Goal: Transaction & Acquisition: Purchase product/service

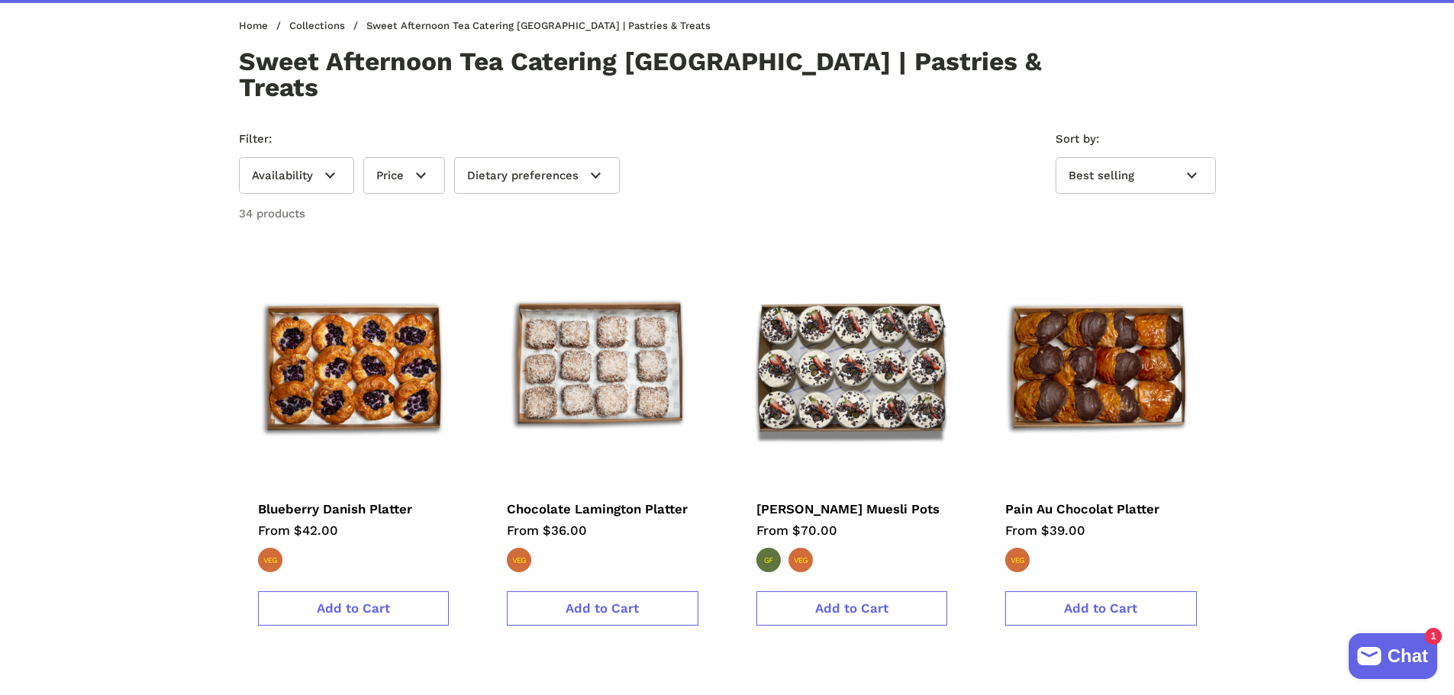
scroll to position [305, 0]
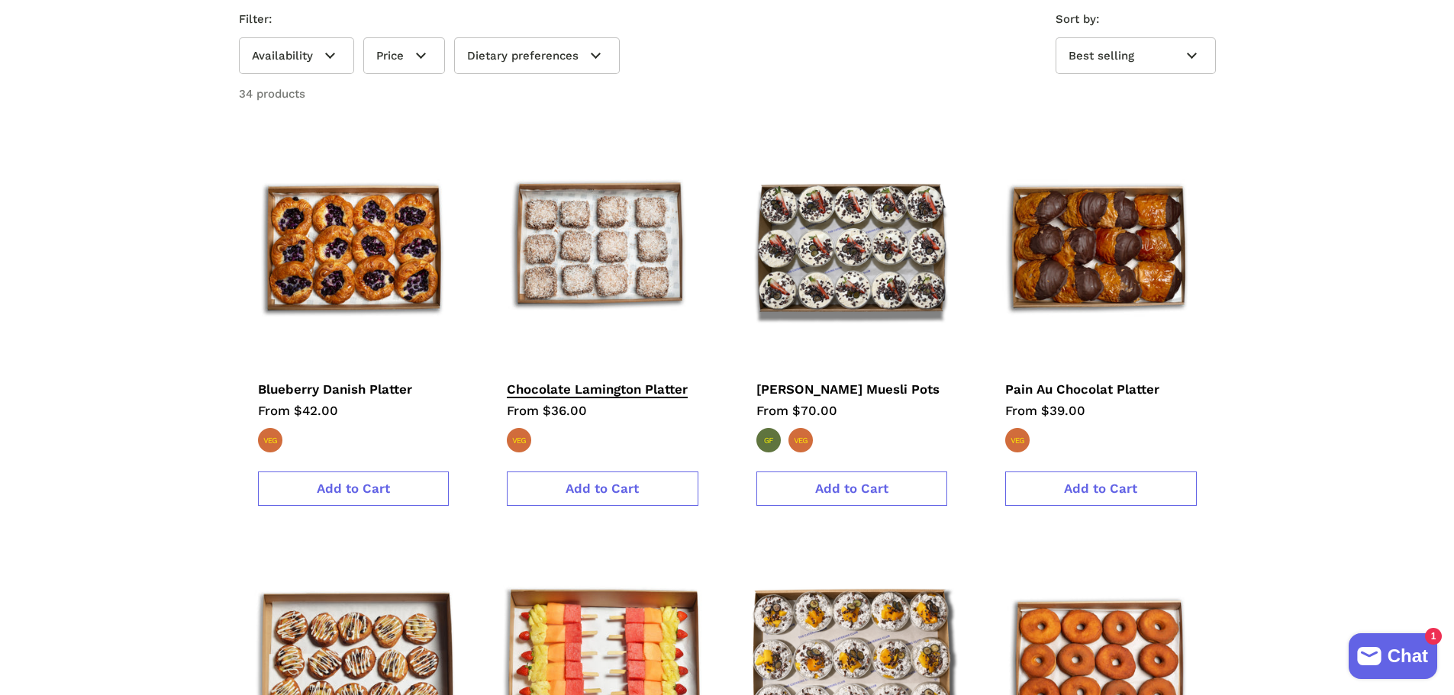
click at [598, 382] on span "Chocolate Lamington Platter" at bounding box center [597, 391] width 181 height 18
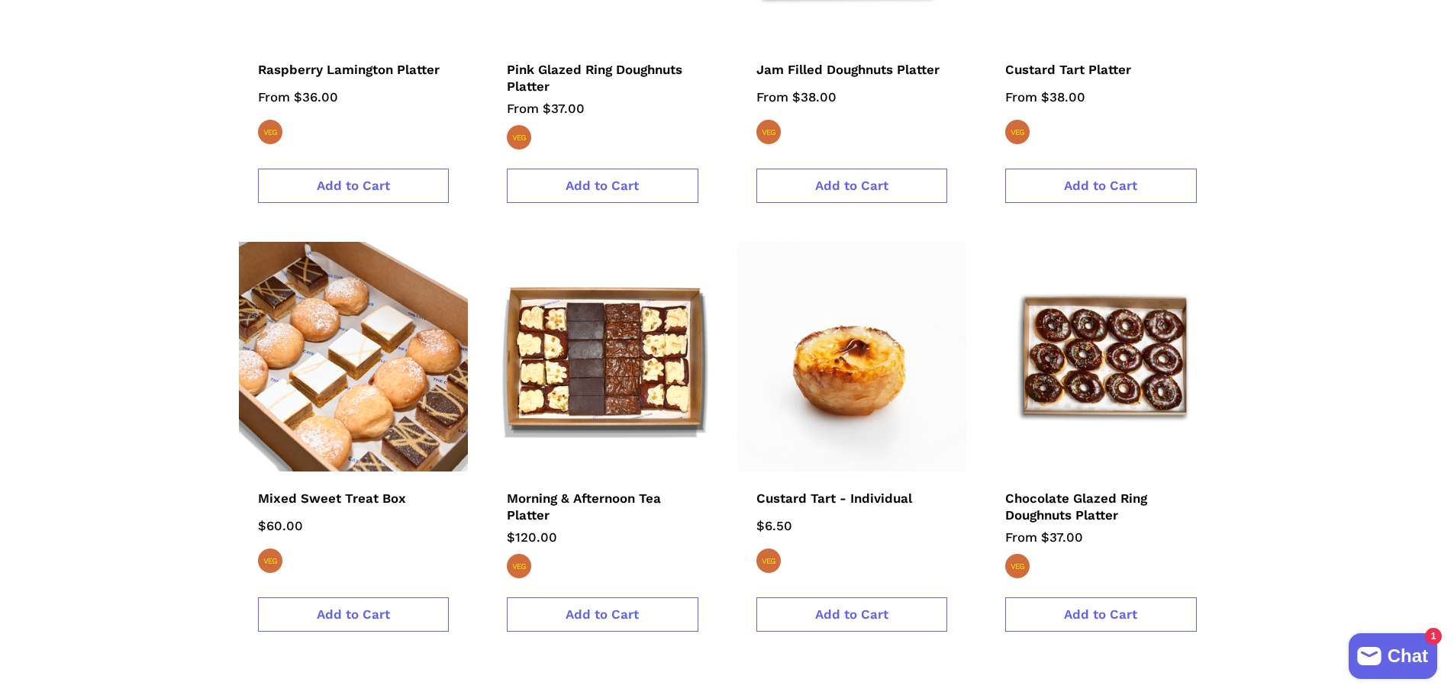
scroll to position [1450, 0]
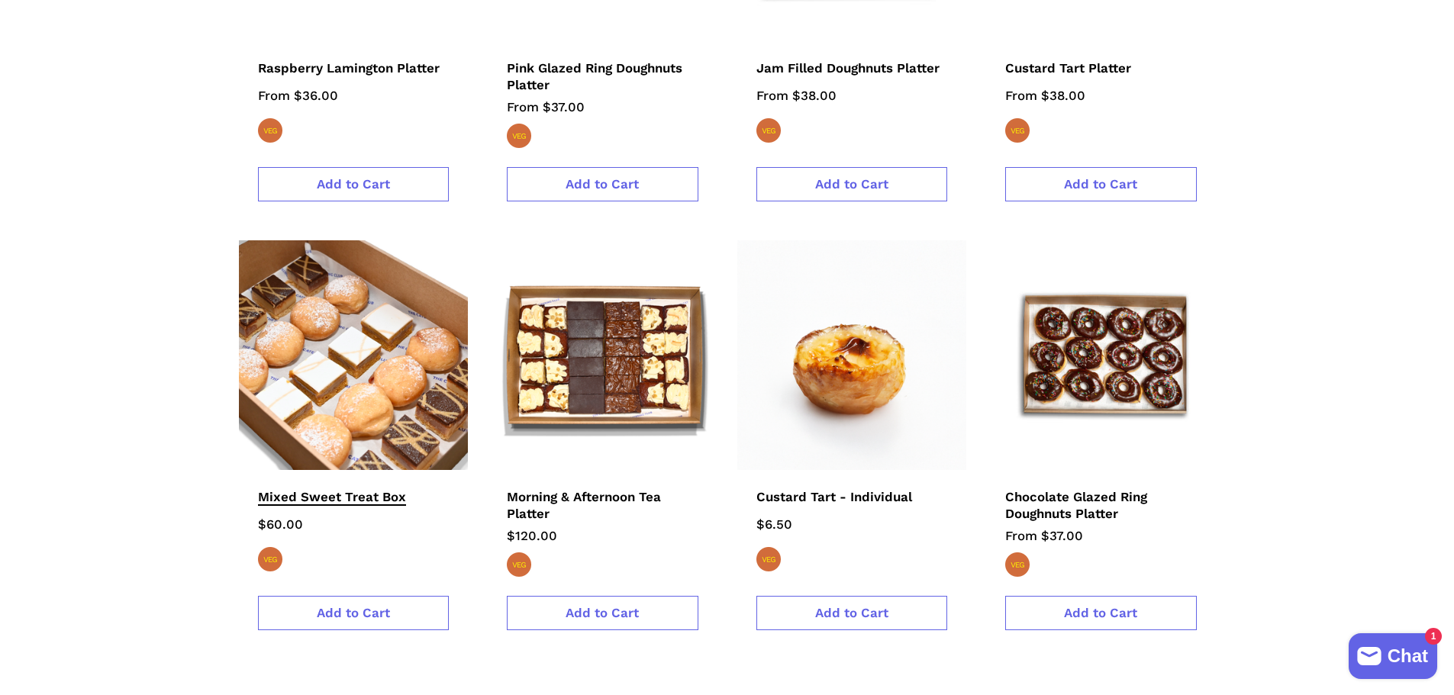
click at [356, 489] on span "Mixed Sweet Treat Box" at bounding box center [332, 498] width 148 height 18
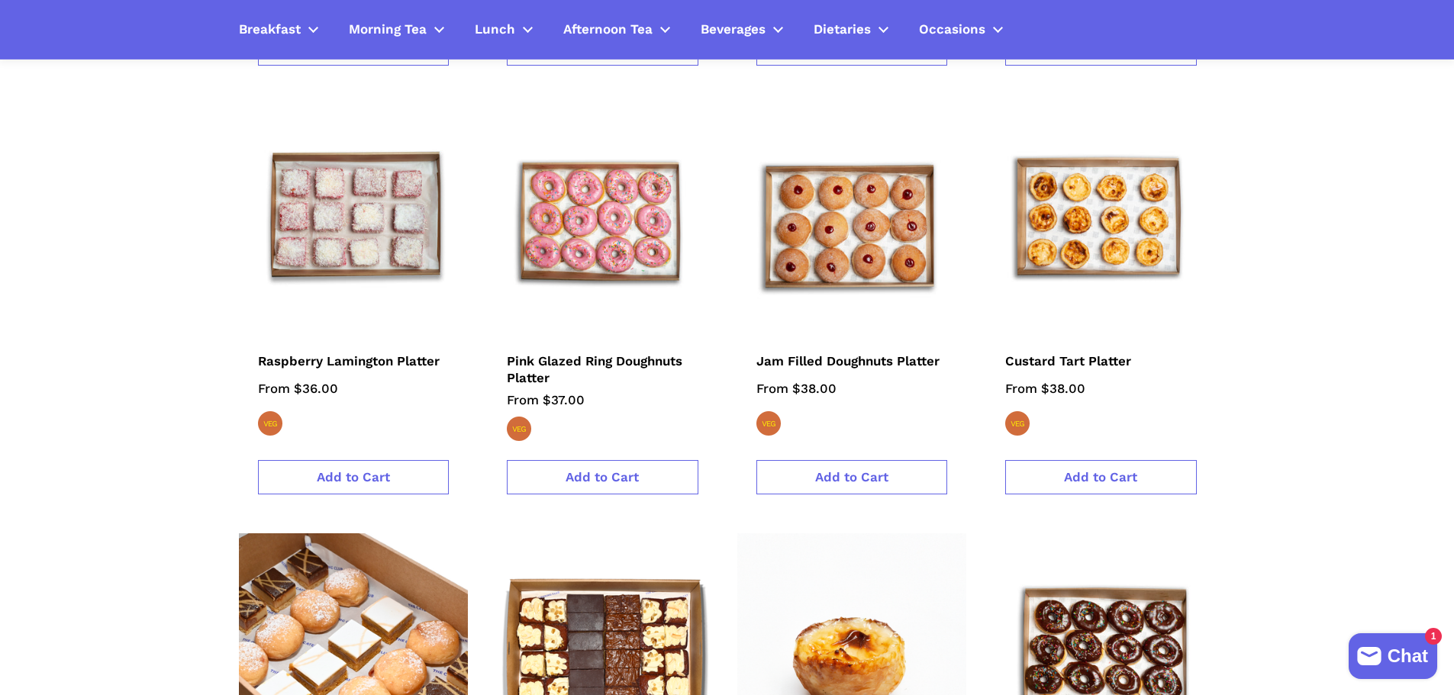
scroll to position [1145, 0]
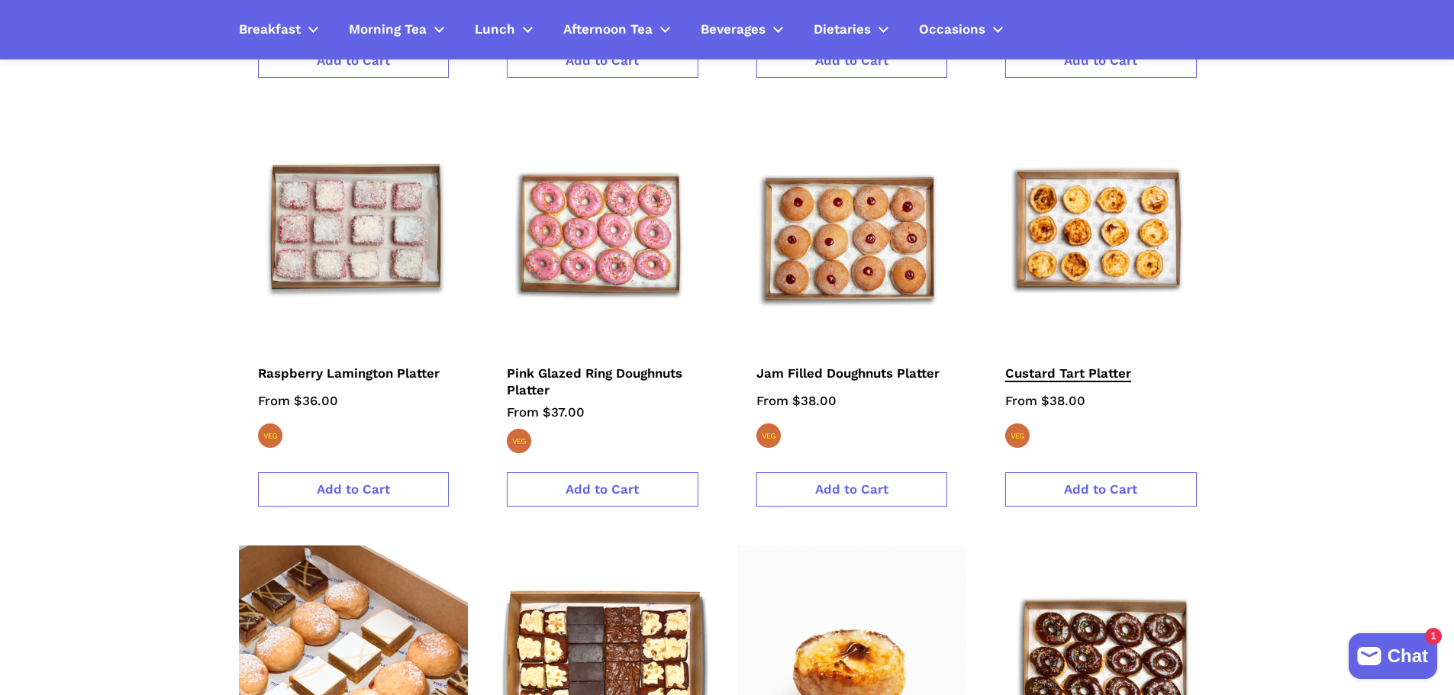
click at [1070, 365] on span "Custard Tart Platter" at bounding box center [1068, 374] width 126 height 18
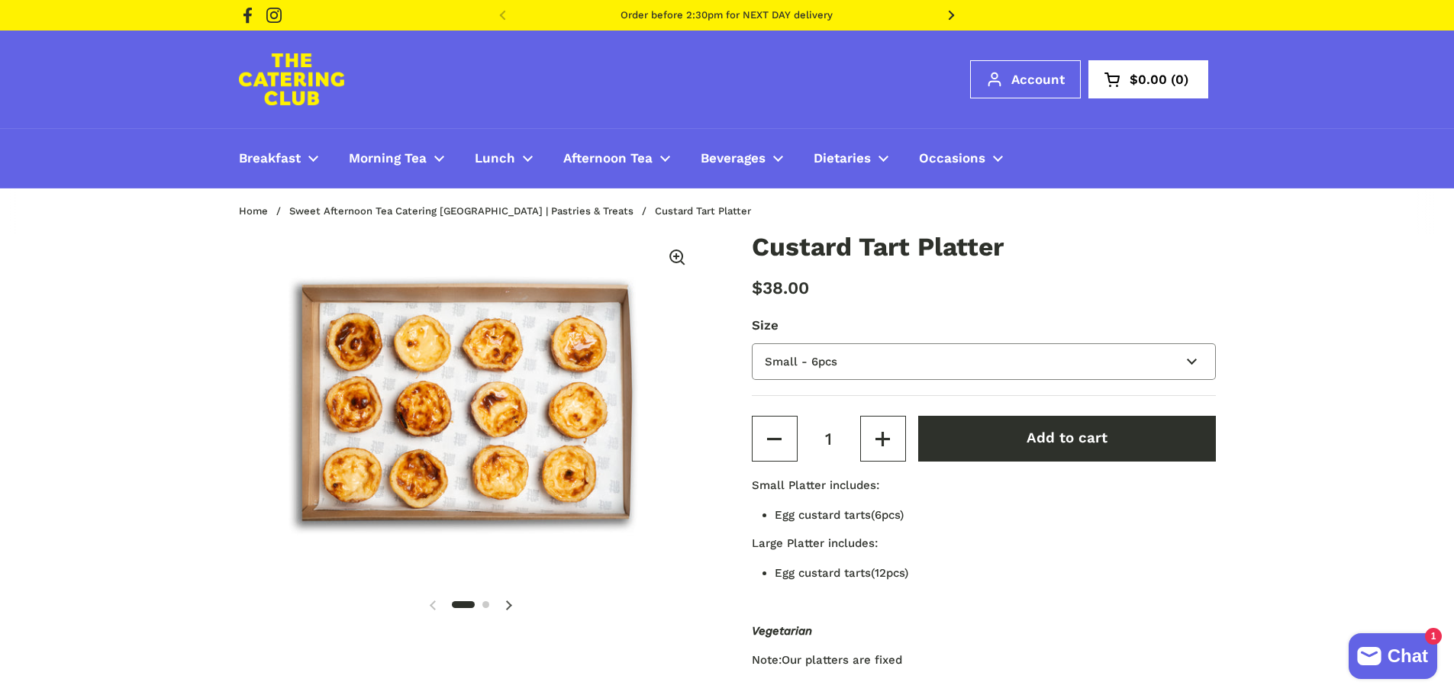
click at [1197, 363] on select "Small - 6pcs Large - 12pcs" at bounding box center [984, 361] width 464 height 37
click at [752, 343] on select "Small - 6pcs Large - 12pcs" at bounding box center [984, 361] width 464 height 37
click at [1182, 361] on select "Small - 6pcs Large - 12pcs" at bounding box center [984, 361] width 464 height 37
select select "Small - 6pcs"
click at [752, 343] on select "Small - 6pcs Large - 12pcs" at bounding box center [984, 361] width 464 height 37
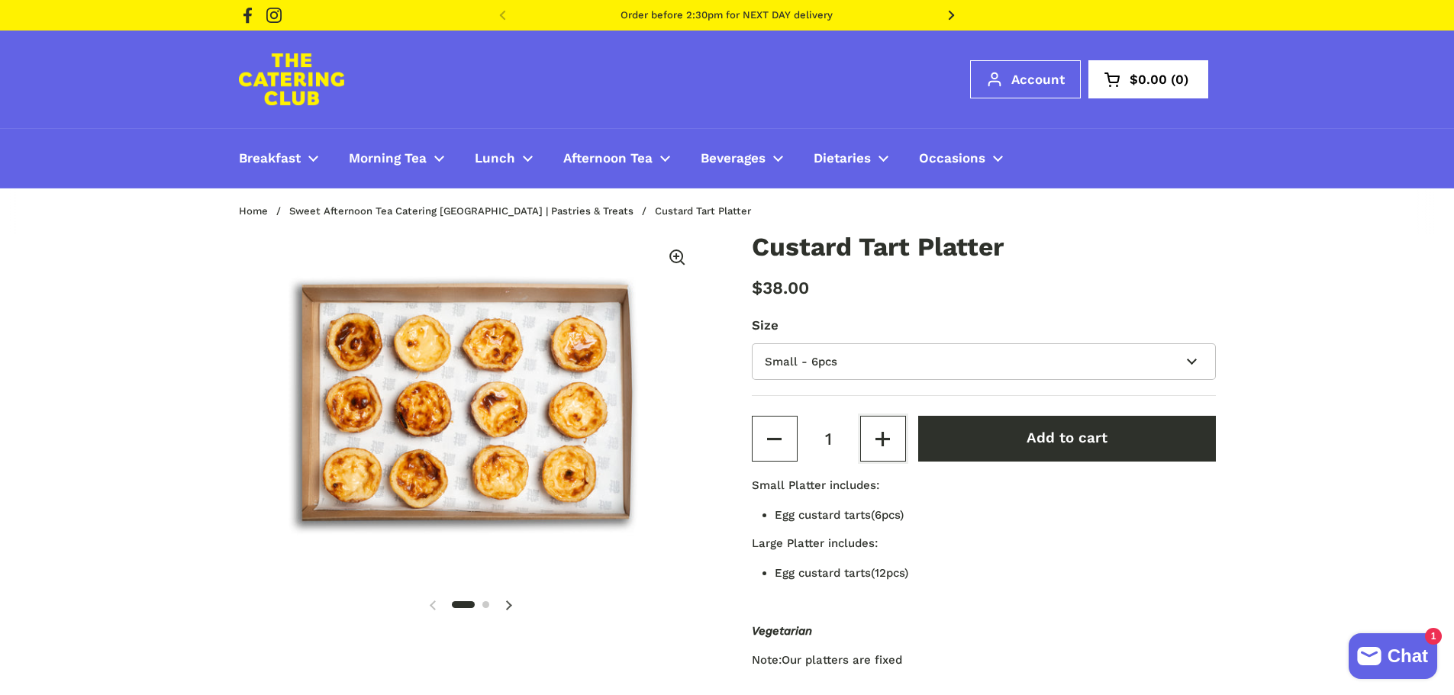
click at [897, 458] on button "Increase quantity" at bounding box center [883, 439] width 46 height 46
type input "2"
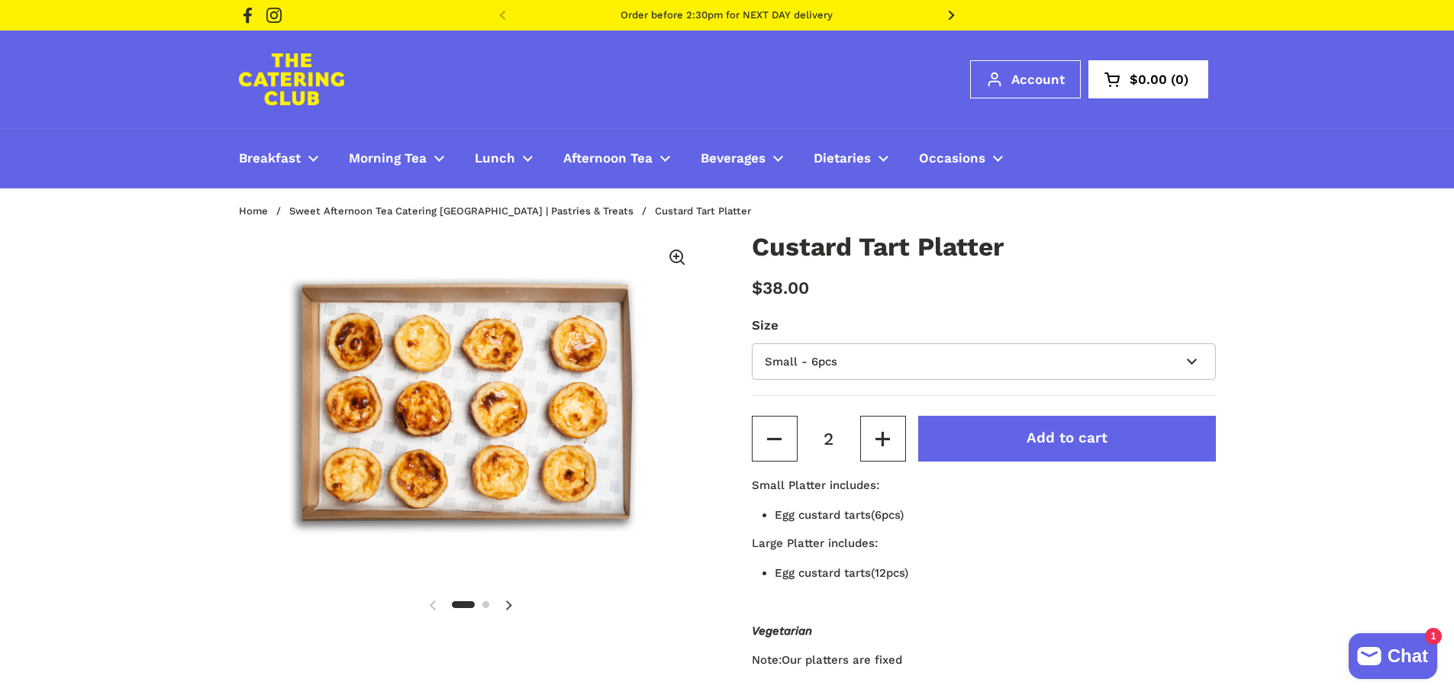
click at [991, 448] on button "Add to cart" at bounding box center [1067, 439] width 298 height 46
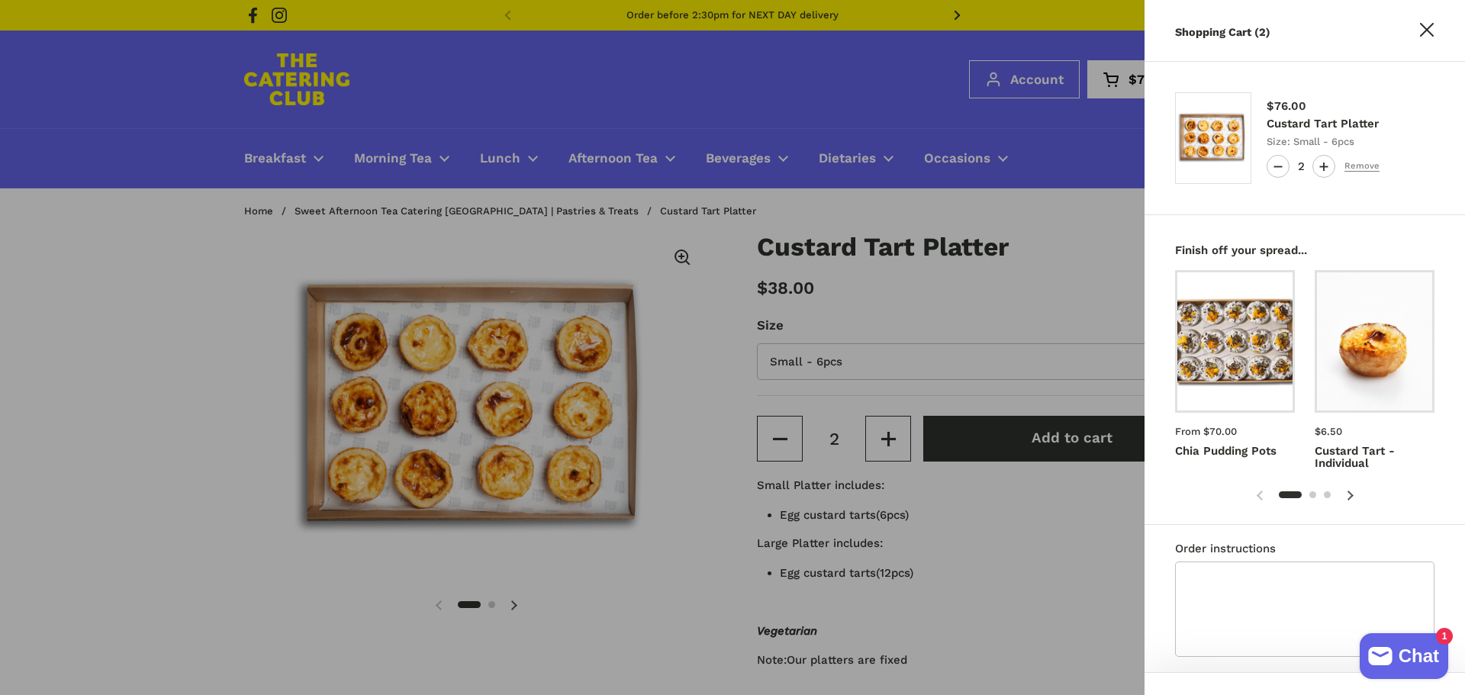
click at [1425, 33] on icon at bounding box center [1427, 30] width 14 height 14
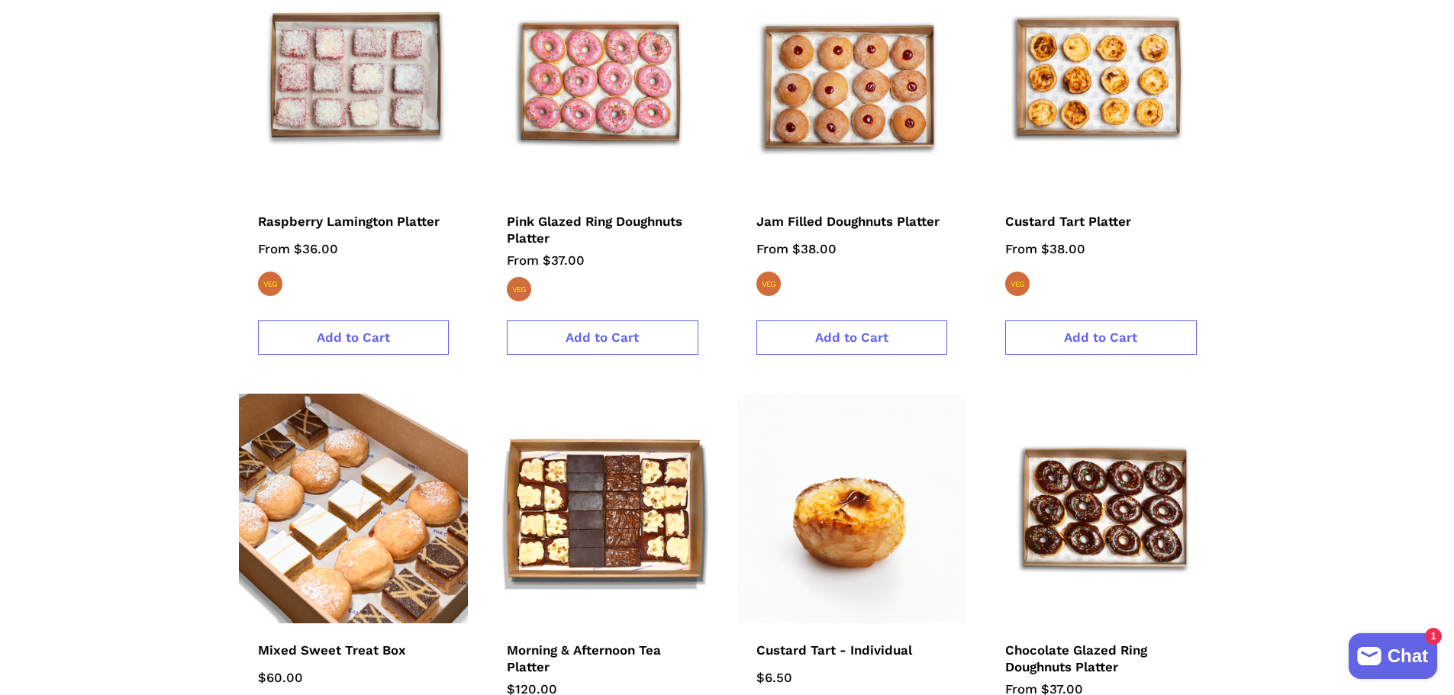
scroll to position [1297, 0]
click at [594, 642] on span "Morning & Afternoon Tea Platter" at bounding box center [584, 659] width 154 height 35
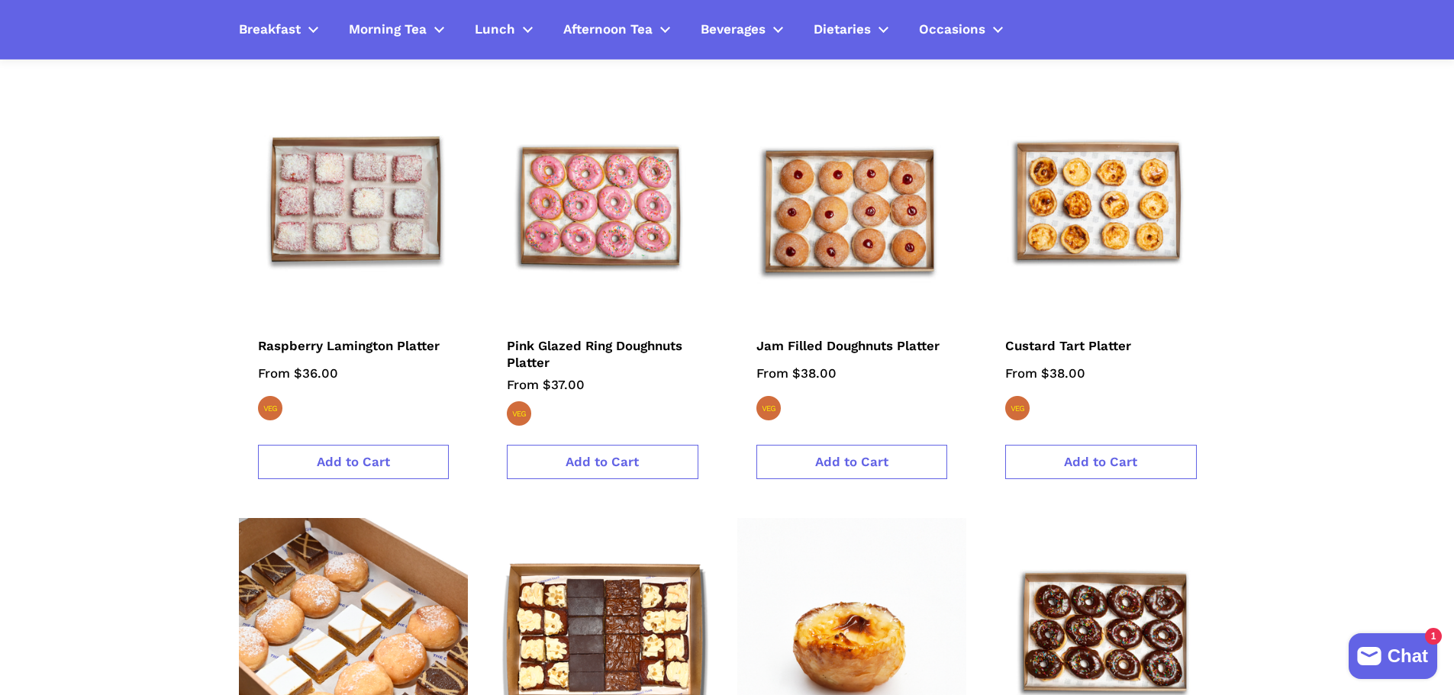
scroll to position [1145, 0]
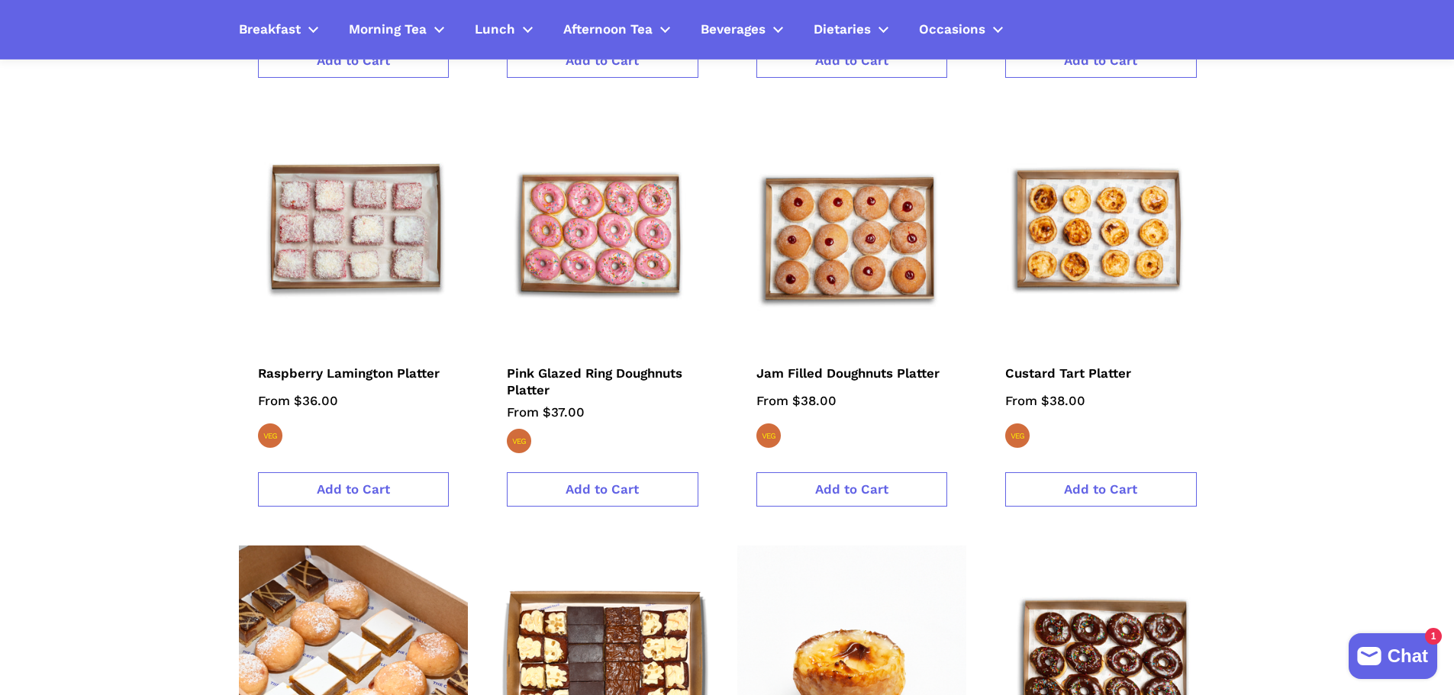
click at [333, 346] on div "Raspberry Lamington Platter From $36.00 vegetarian" at bounding box center [354, 409] width 230 height 126
click at [333, 365] on span "Raspberry Lamington Platter" at bounding box center [349, 374] width 182 height 18
